Goal: Information Seeking & Learning: Learn about a topic

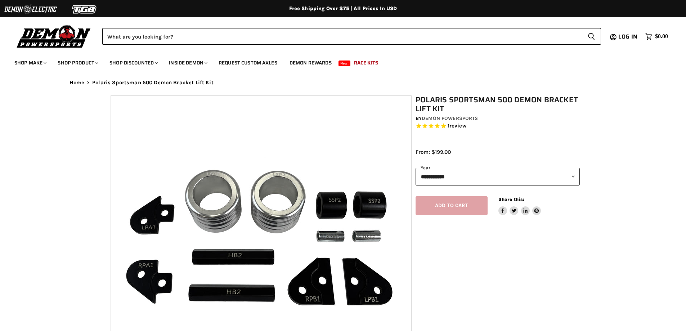
select select "******"
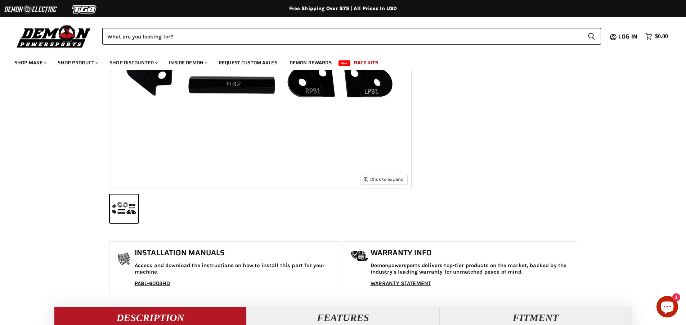
scroll to position [288, 0]
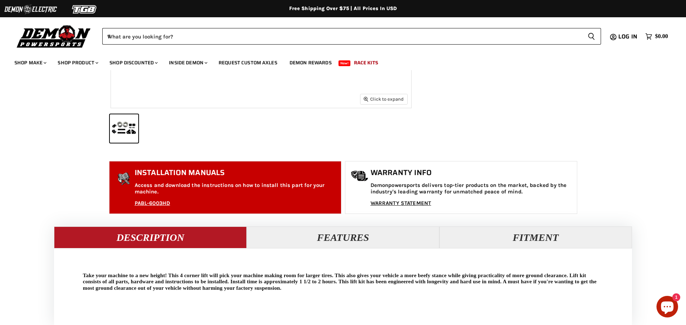
click at [191, 171] on h1 "Installation Manuals" at bounding box center [236, 173] width 203 height 9
click at [171, 201] on div "PABL-6003HD" at bounding box center [186, 204] width 102 height 6
click at [161, 206] on link "PABL-6003HD" at bounding box center [153, 203] width 36 height 6
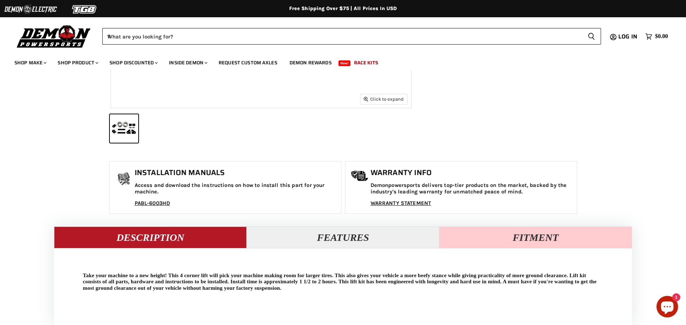
click at [487, 241] on button "Fitment" at bounding box center [535, 238] width 193 height 22
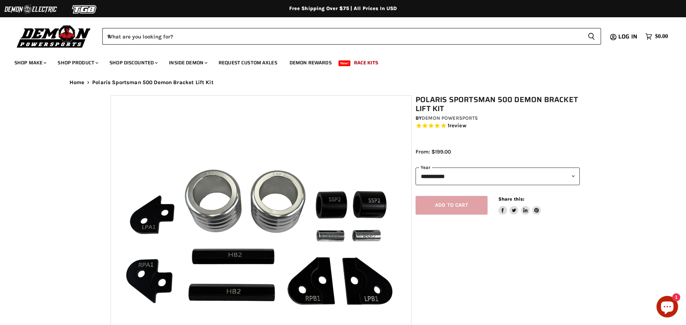
click at [469, 175] on select "**********" at bounding box center [497, 177] width 164 height 18
click at [489, 134] on div "Main content" at bounding box center [497, 136] width 164 height 6
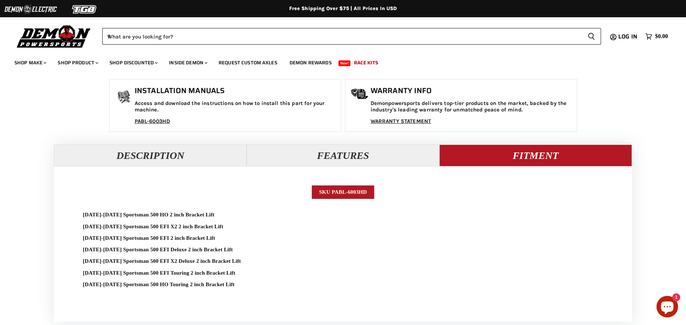
scroll to position [396, 0]
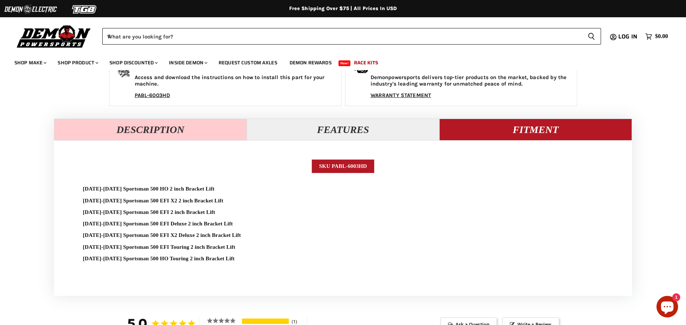
click at [208, 134] on button "Description" at bounding box center [150, 130] width 193 height 22
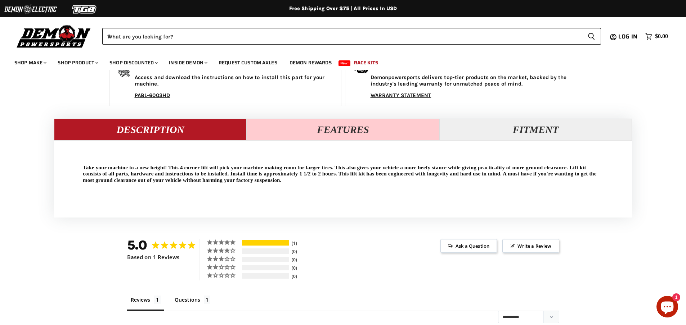
click at [264, 131] on button "Features" at bounding box center [343, 130] width 193 height 22
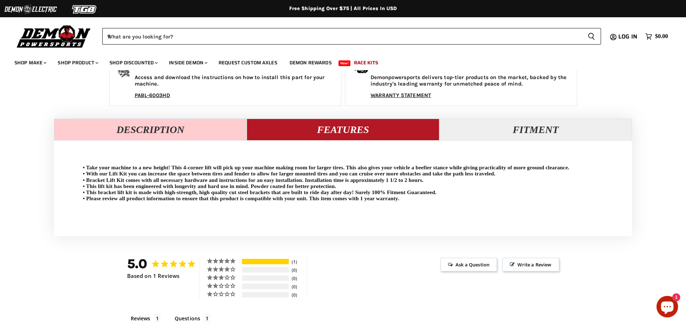
click at [205, 131] on button "Description" at bounding box center [150, 130] width 193 height 22
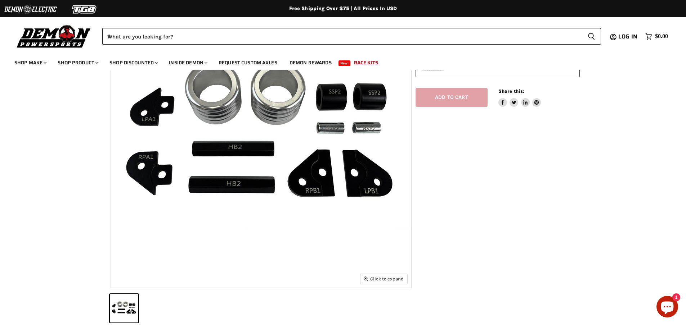
scroll to position [0, 0]
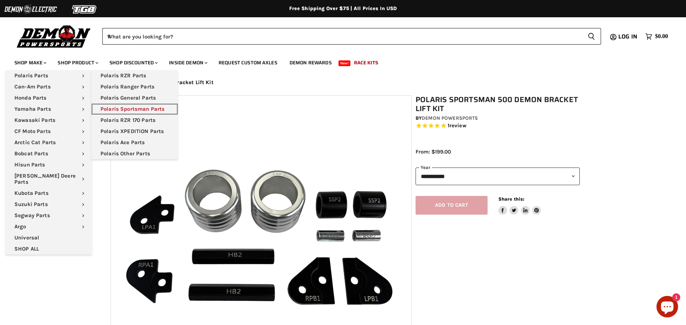
click at [140, 107] on link "Polaris Sportsman Parts" at bounding box center [134, 109] width 86 height 11
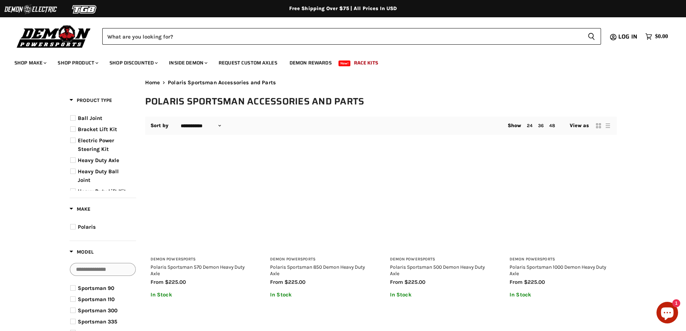
select select "**********"
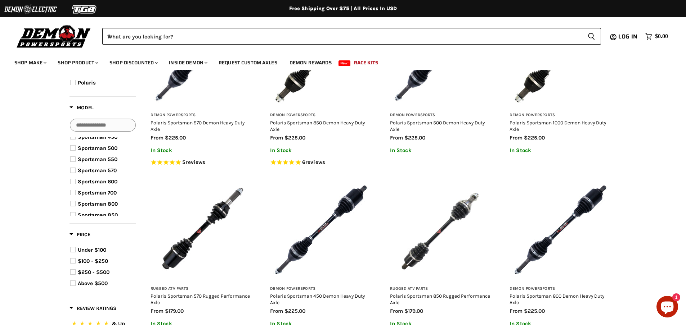
scroll to position [72, 0]
click at [73, 162] on span "Product filter" at bounding box center [72, 160] width 5 height 5
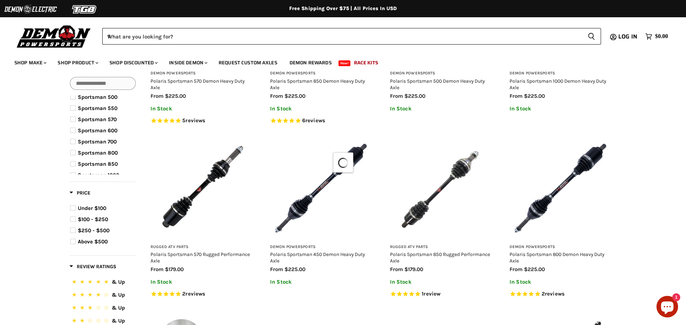
select select "**********"
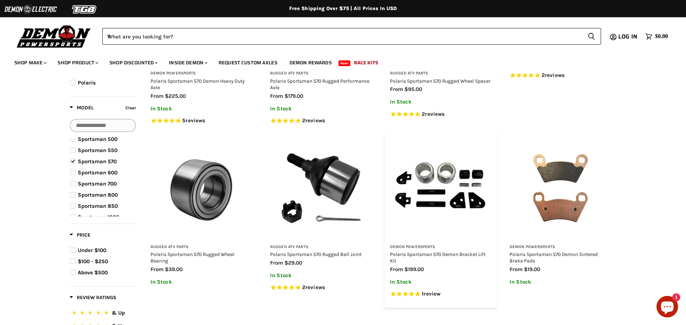
click at [450, 195] on img "Main content" at bounding box center [441, 189] width 102 height 102
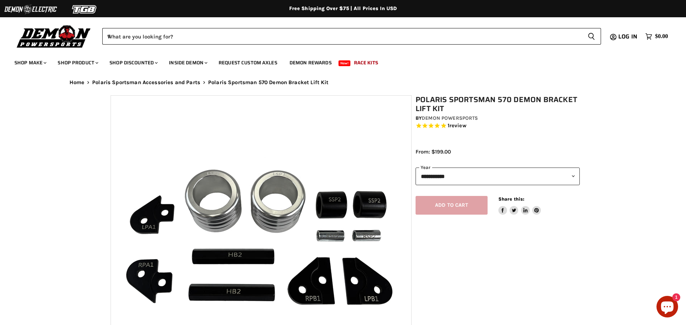
select select "******"
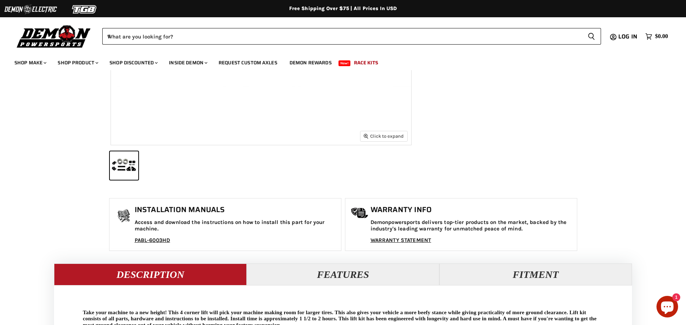
scroll to position [252, 0]
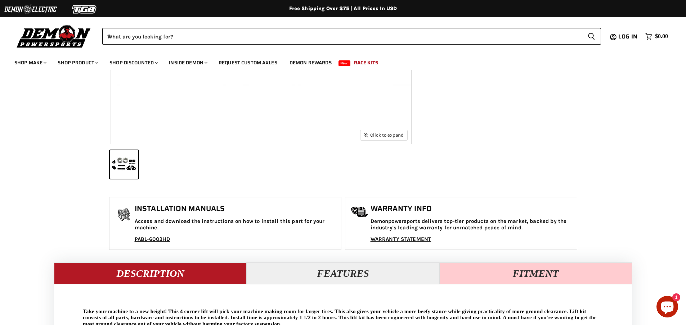
click at [497, 270] on button "Fitment" at bounding box center [535, 274] width 193 height 22
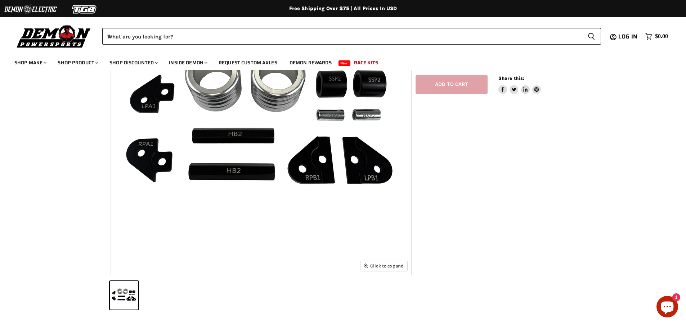
scroll to position [108, 0]
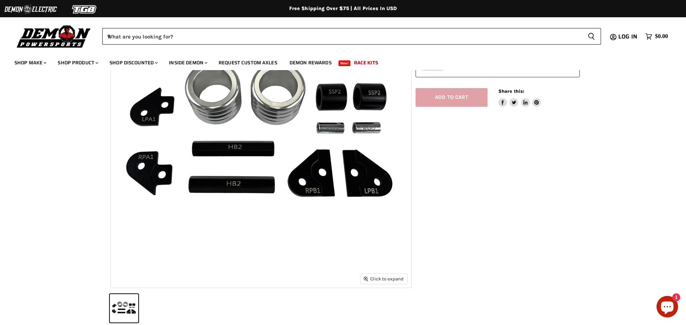
click at [324, 193] on img "Main content" at bounding box center [261, 138] width 300 height 300
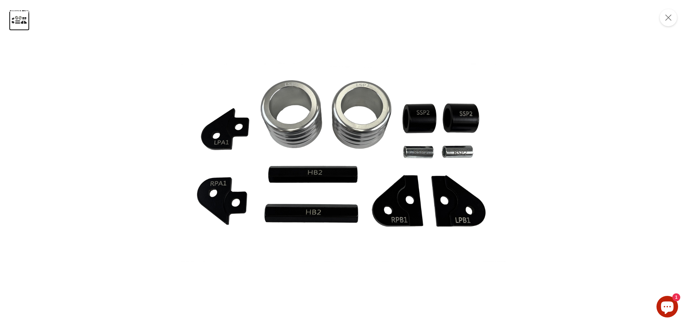
click at [121, 129] on div "Product zoom dialog" at bounding box center [343, 162] width 686 height 325
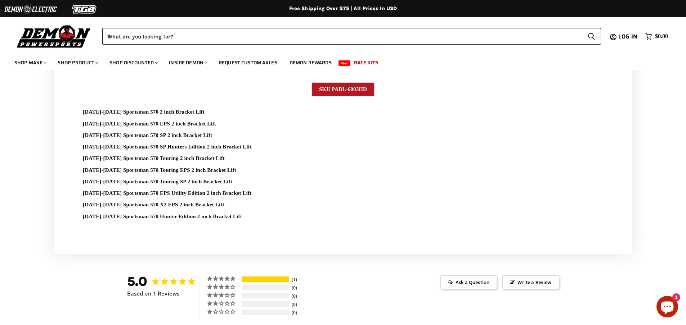
scroll to position [492, 0]
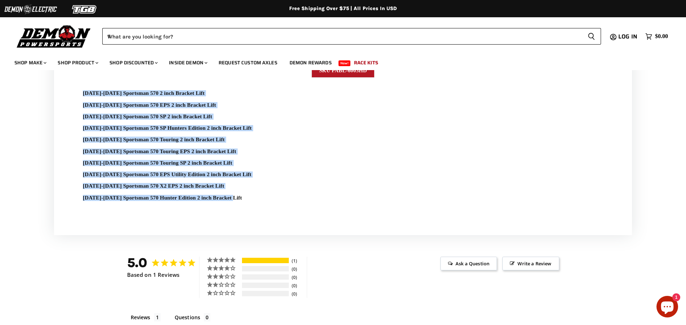
drag, startPoint x: 231, startPoint y: 199, endPoint x: 81, endPoint y: 92, distance: 184.8
click at [81, 92] on div "SKU PABL-6003HD 2014-2020 Sportsman 570 2 inch Bracket Lift 2014-2020 Sportsman…" at bounding box center [343, 143] width 578 height 183
copy div "2014-2020 Sportsman 570 2 inch Bracket Lift 2014-2020 Sportsman 570 EPS 2 inch …"
